Goal: Information Seeking & Learning: Learn about a topic

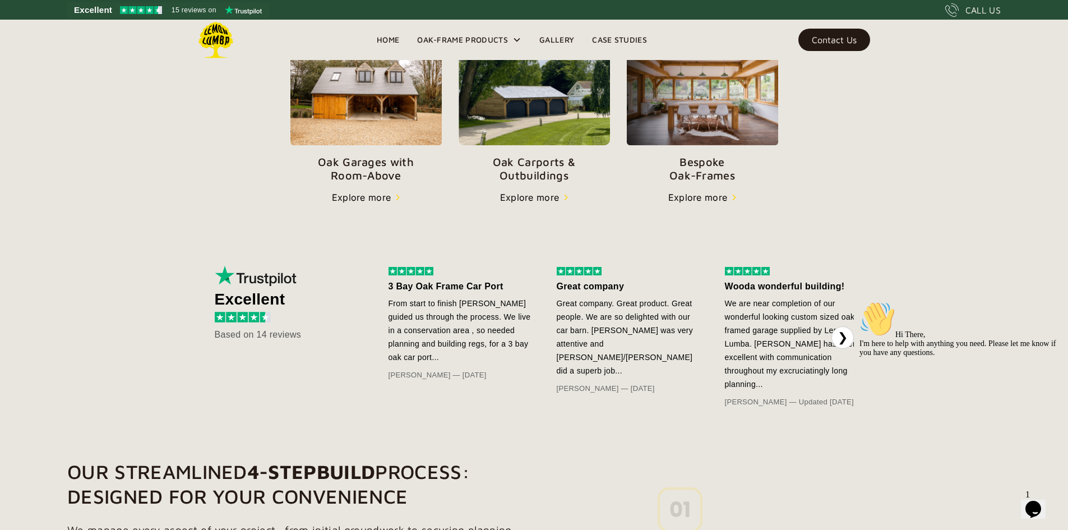
scroll to position [432, 0]
click at [539, 182] on p "Oak Carports & Outbuildings" at bounding box center [534, 168] width 151 height 27
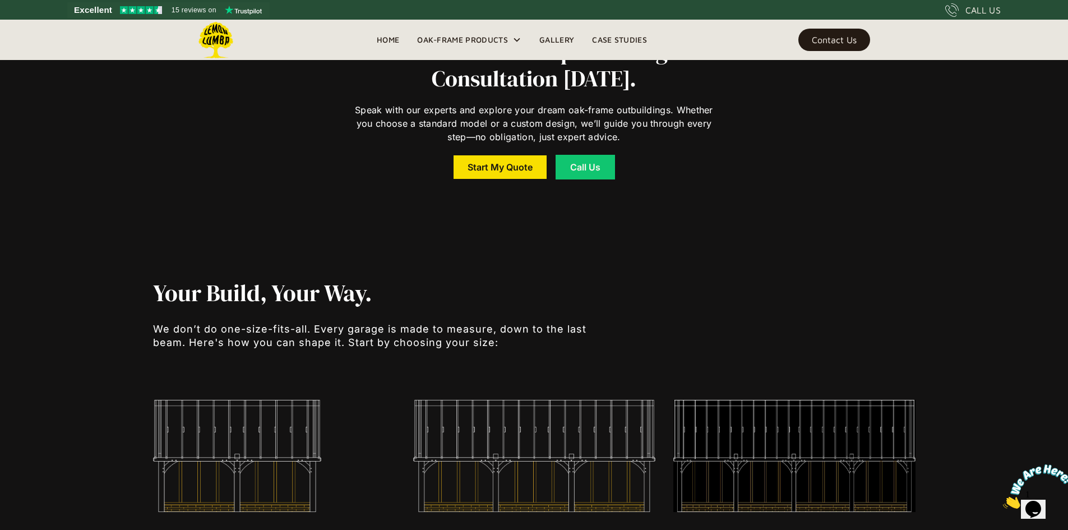
scroll to position [2080, 0]
click at [501, 172] on link "Start My Quote" at bounding box center [500, 167] width 93 height 24
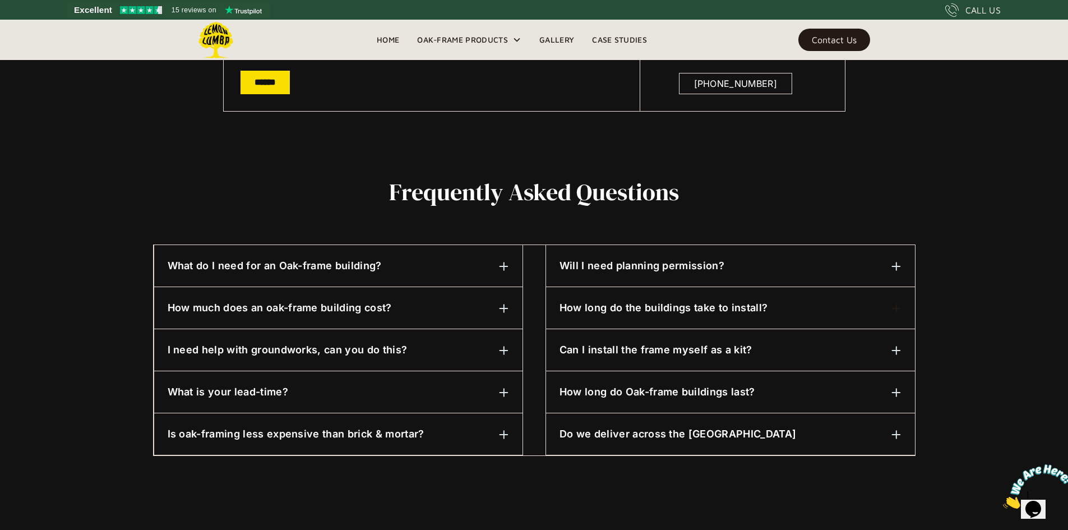
scroll to position [432, 0]
click at [637, 262] on h6 "Will I need planning permission?" at bounding box center [642, 265] width 165 height 15
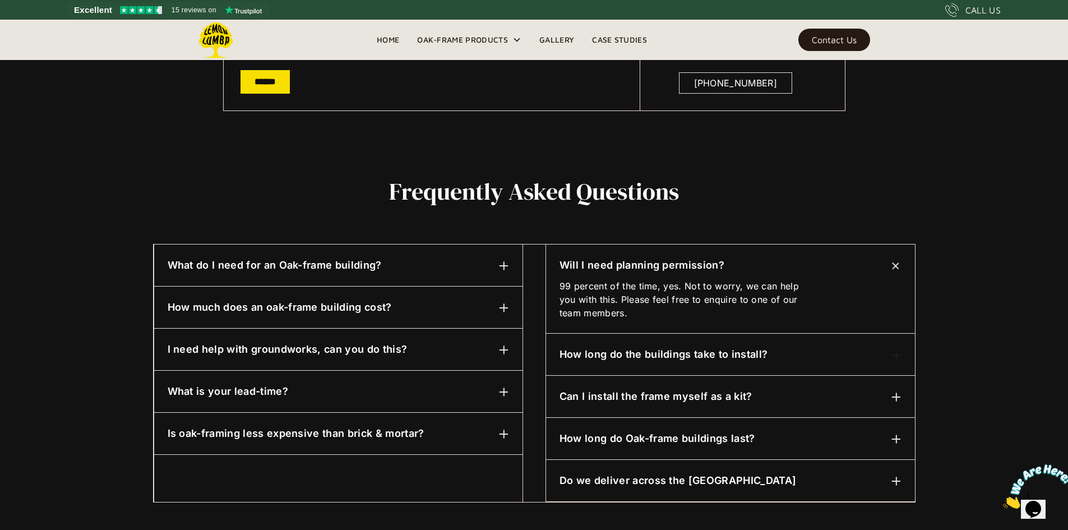
click at [407, 269] on div "What do I need for an Oak-frame building?" at bounding box center [338, 265] width 341 height 15
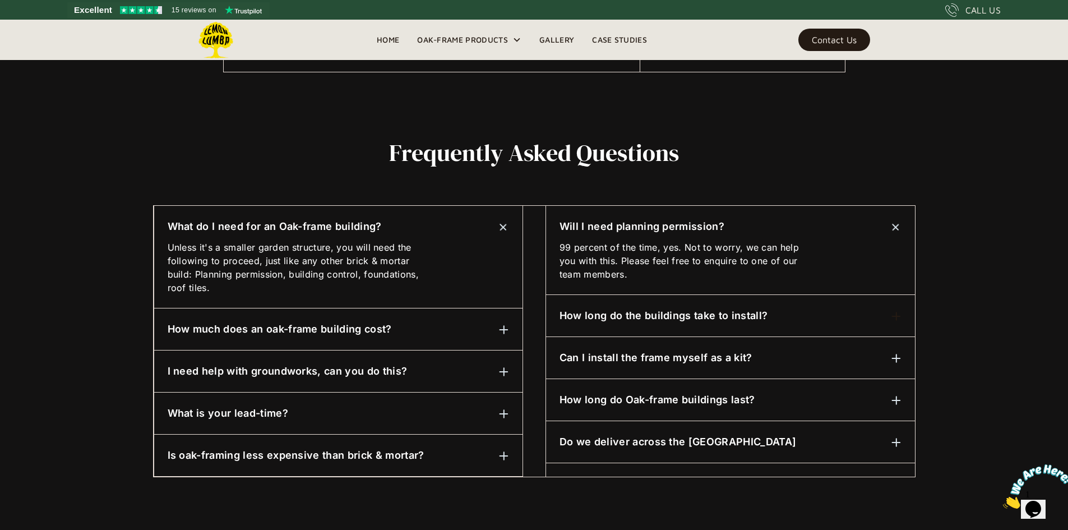
scroll to position [471, 0]
click at [419, 329] on div "How much does an oak-frame building cost?" at bounding box center [338, 328] width 341 height 15
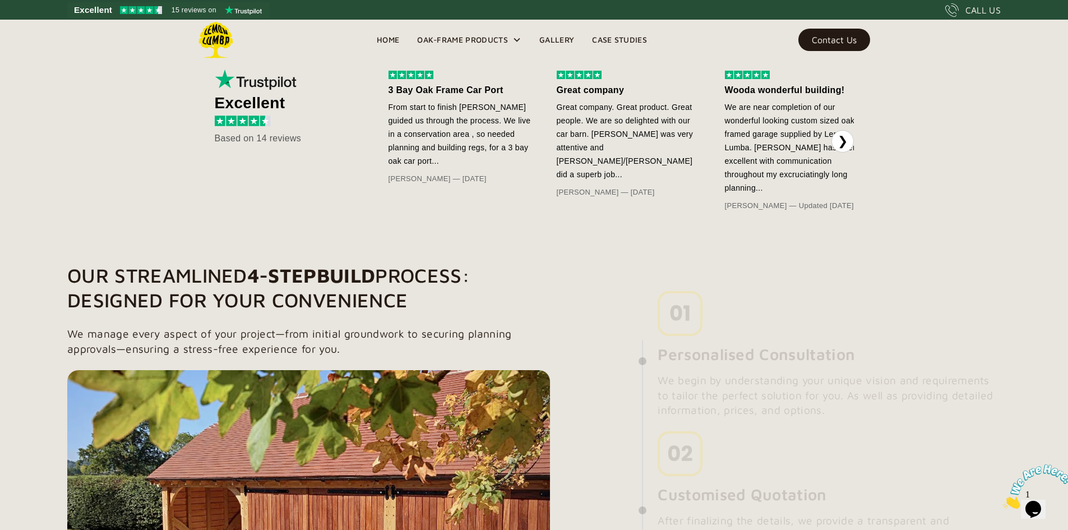
scroll to position [628, 0]
